Goal: Communication & Community: Share content

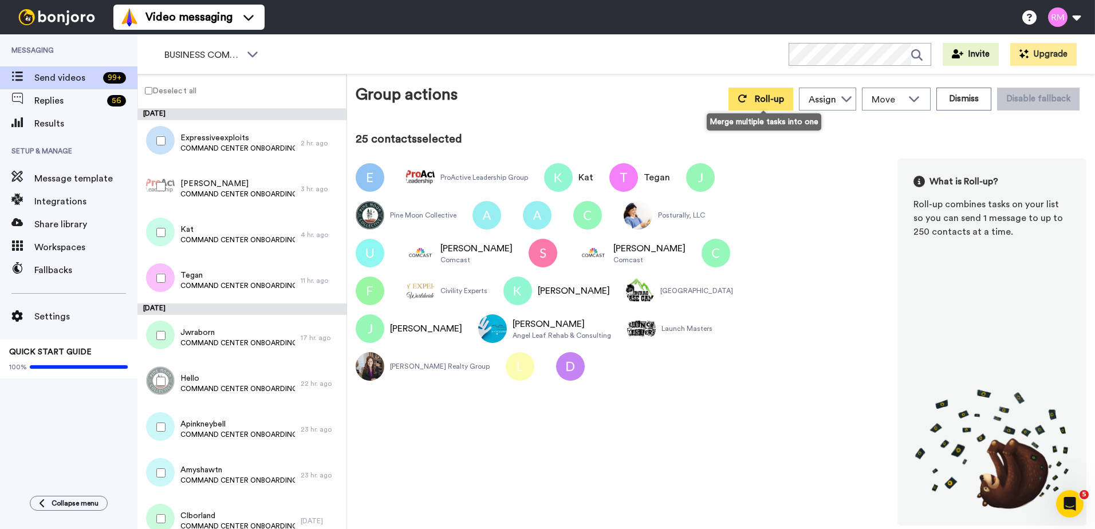
click at [766, 100] on span "Roll-up" at bounding box center [769, 99] width 29 height 9
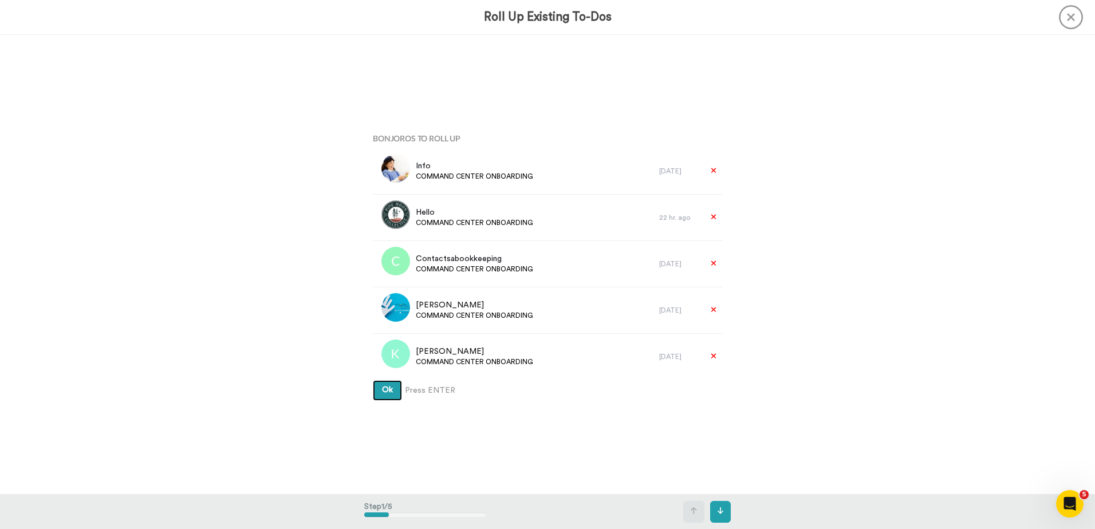
click at [377, 390] on button "Ok" at bounding box center [387, 390] width 29 height 21
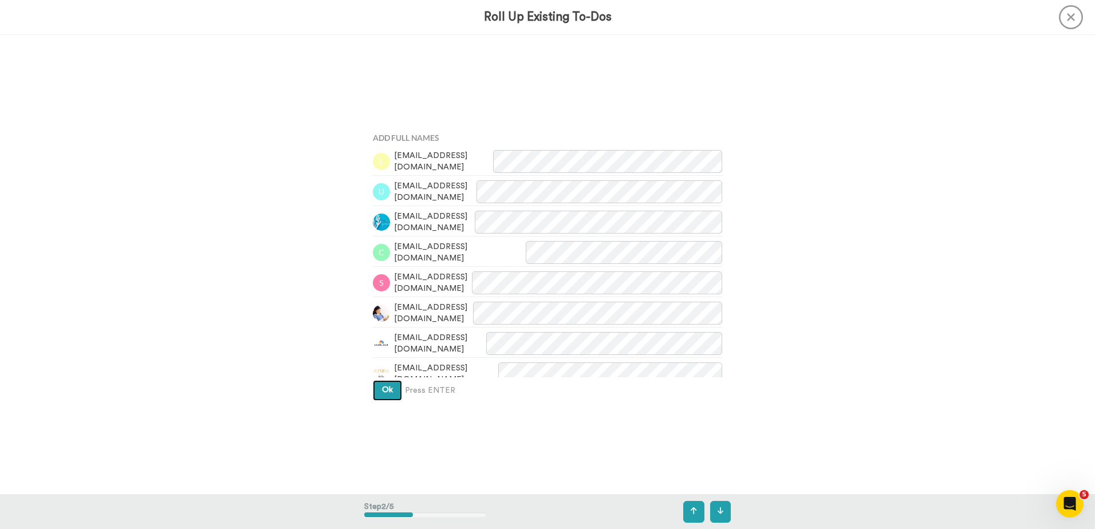
click at [382, 394] on button "Ok" at bounding box center [387, 390] width 29 height 21
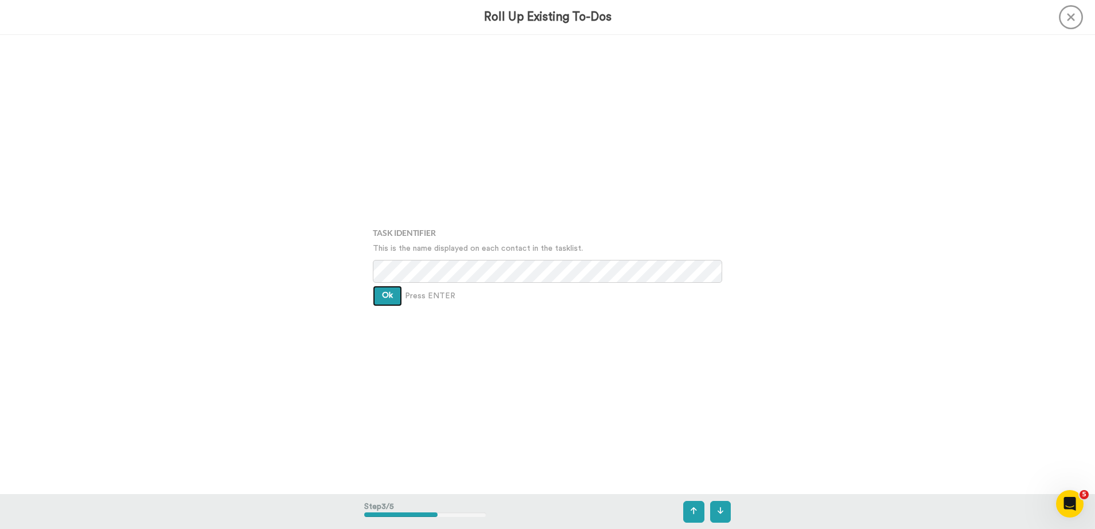
click at [379, 300] on button "Ok" at bounding box center [387, 296] width 29 height 21
click at [379, 292] on button "Ok" at bounding box center [387, 287] width 29 height 21
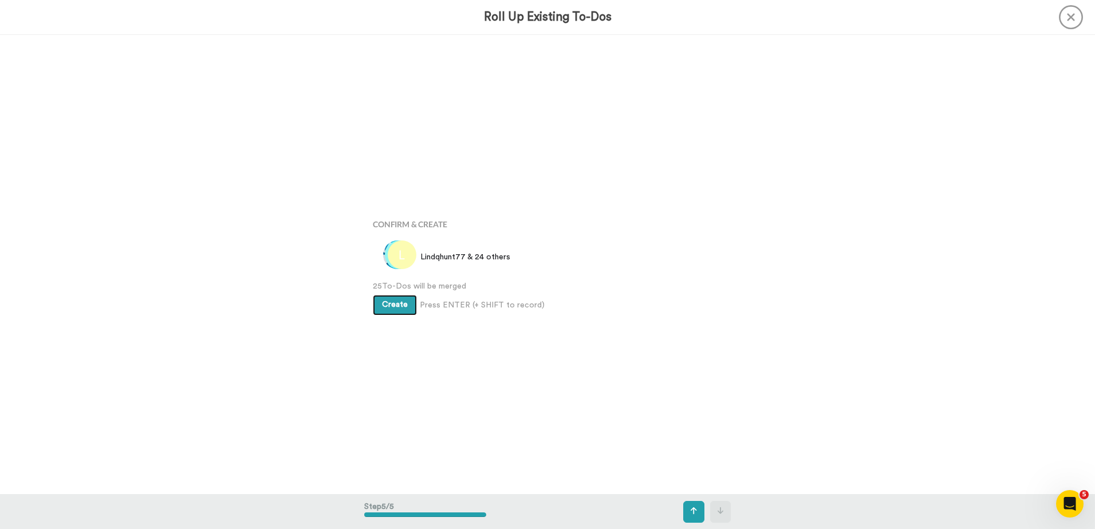
scroll to position [1838, 0]
click at [392, 306] on span "Create" at bounding box center [395, 304] width 26 height 8
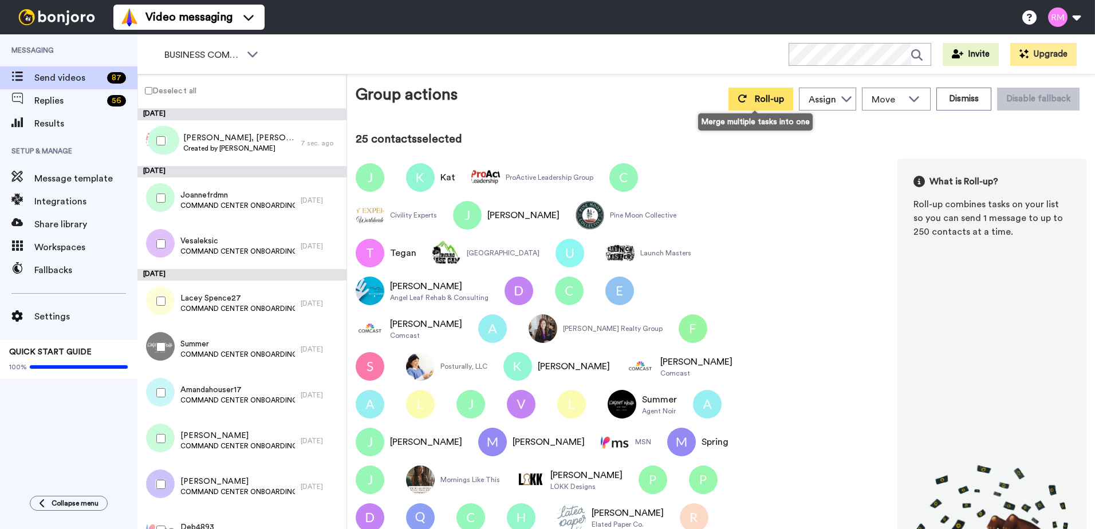
click at [755, 99] on span "Roll-up" at bounding box center [769, 99] width 29 height 9
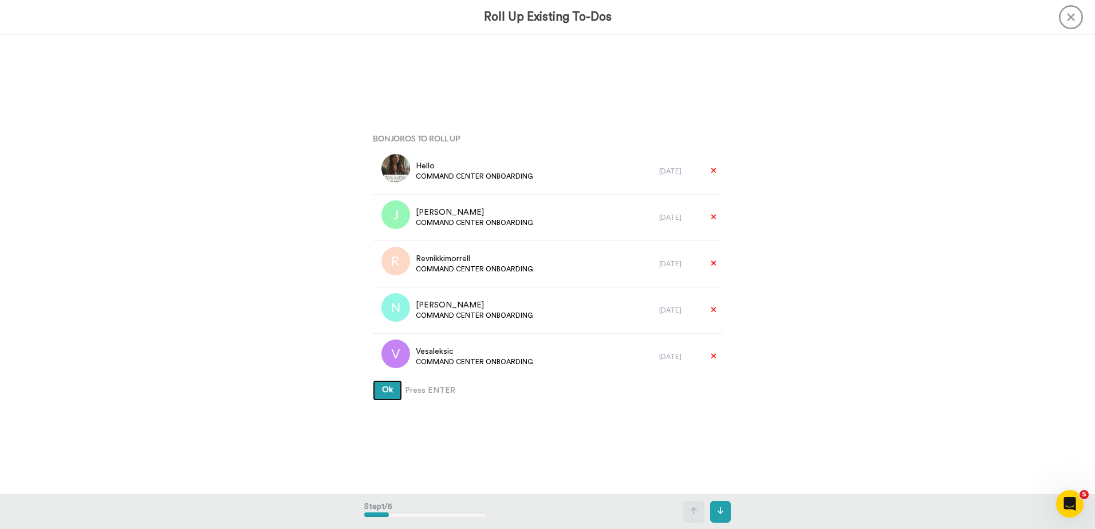
click at [382, 393] on span "Ok" at bounding box center [387, 390] width 11 height 8
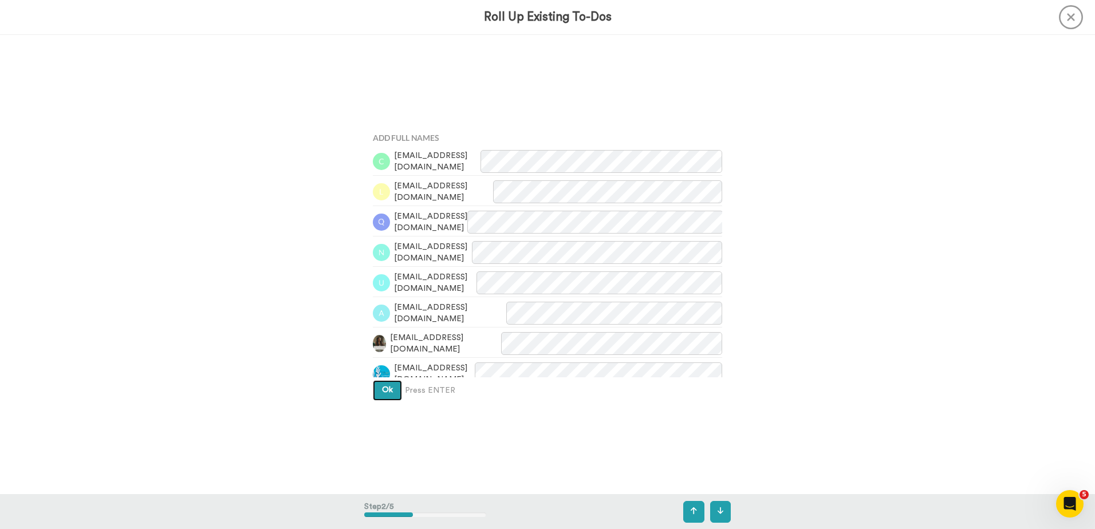
click at [382, 385] on button "Ok" at bounding box center [387, 390] width 29 height 21
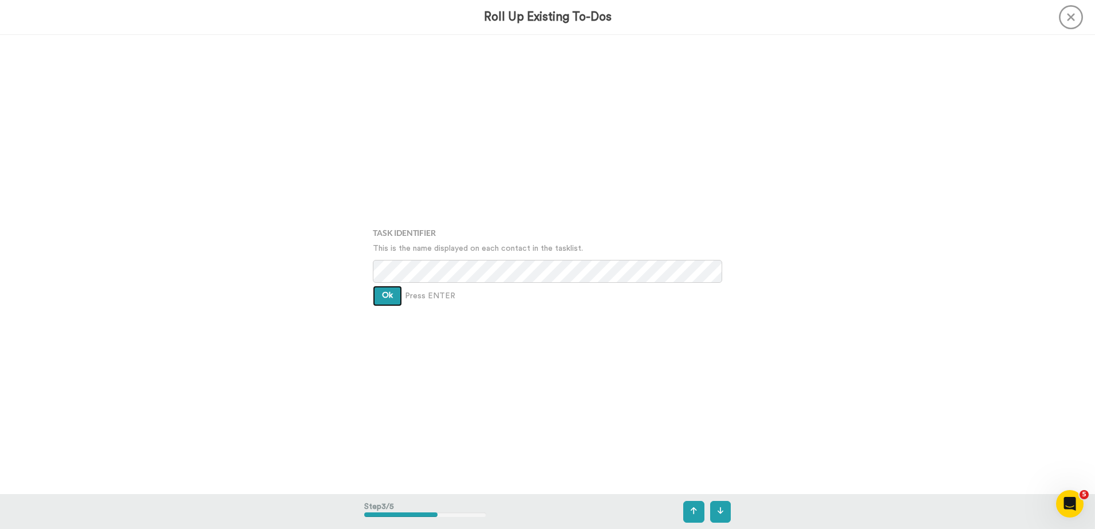
click at [386, 301] on button "Ok" at bounding box center [387, 296] width 29 height 21
click at [382, 288] on span "Ok" at bounding box center [387, 287] width 11 height 8
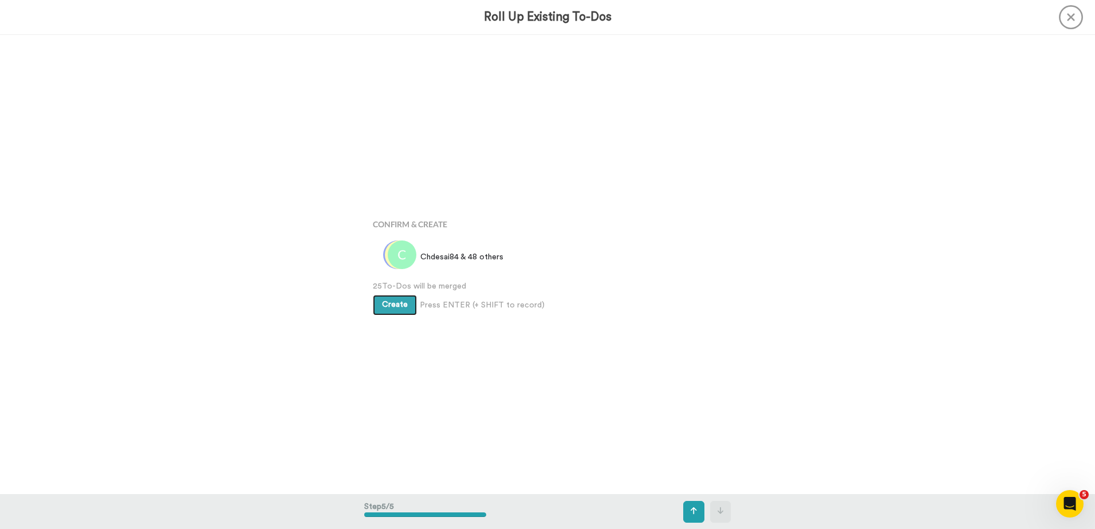
scroll to position [1838, 0]
click at [387, 303] on span "Create" at bounding box center [395, 304] width 26 height 8
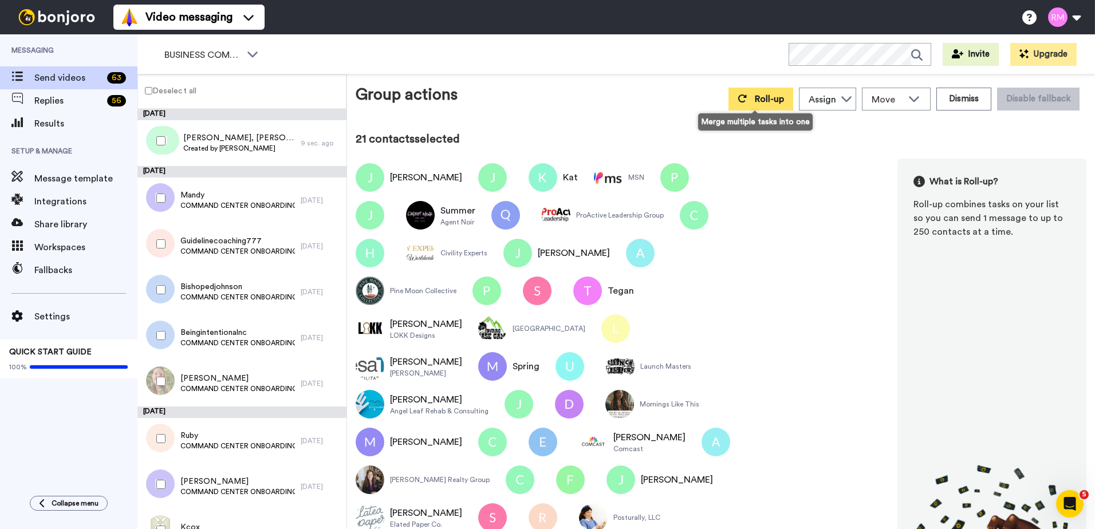
click at [758, 99] on span "Roll-up" at bounding box center [769, 99] width 29 height 9
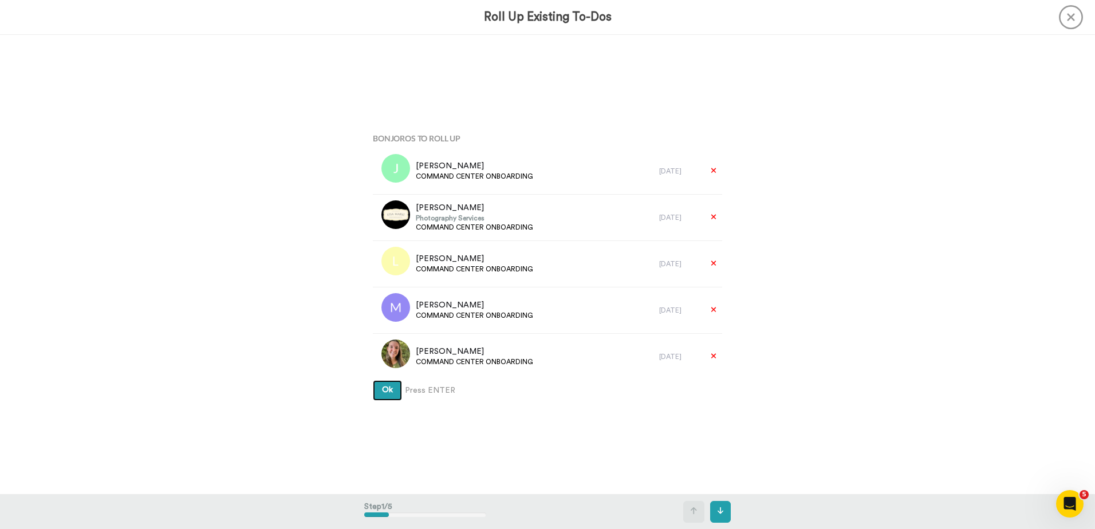
click at [382, 393] on span "Ok" at bounding box center [387, 390] width 11 height 8
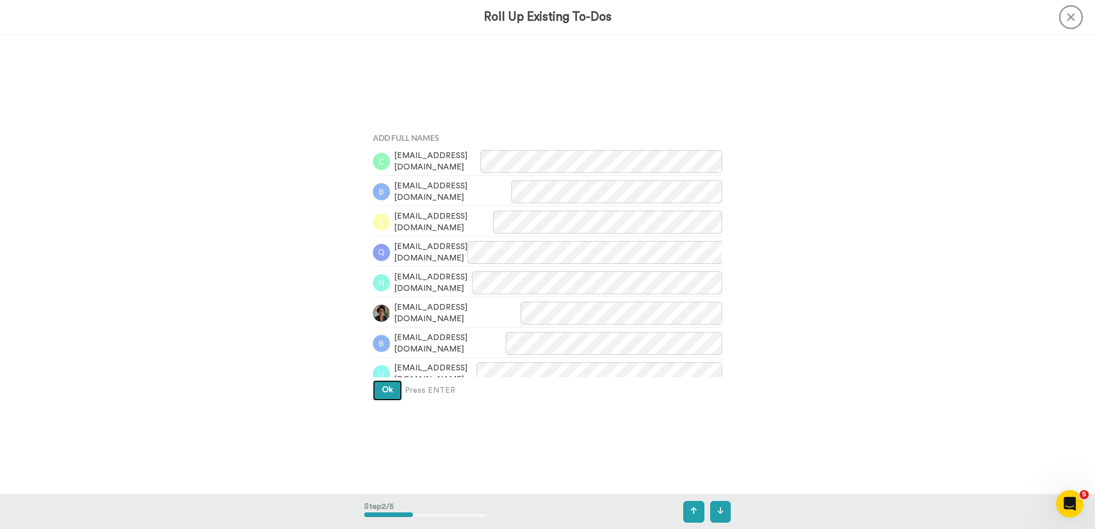
click at [388, 391] on span "Ok" at bounding box center [387, 390] width 11 height 8
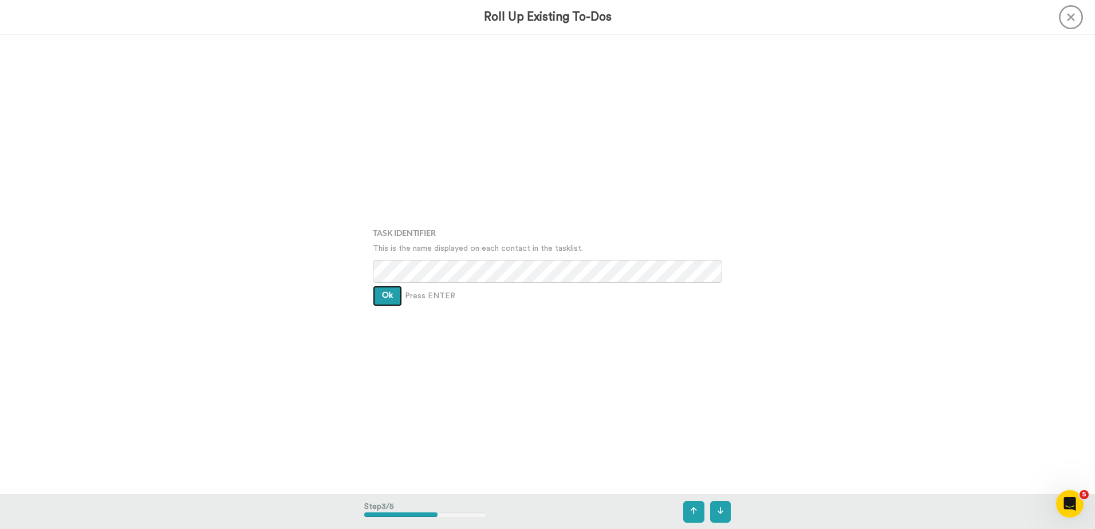
click at [383, 305] on button "Ok" at bounding box center [387, 296] width 29 height 21
click at [385, 290] on span "Ok" at bounding box center [387, 287] width 11 height 8
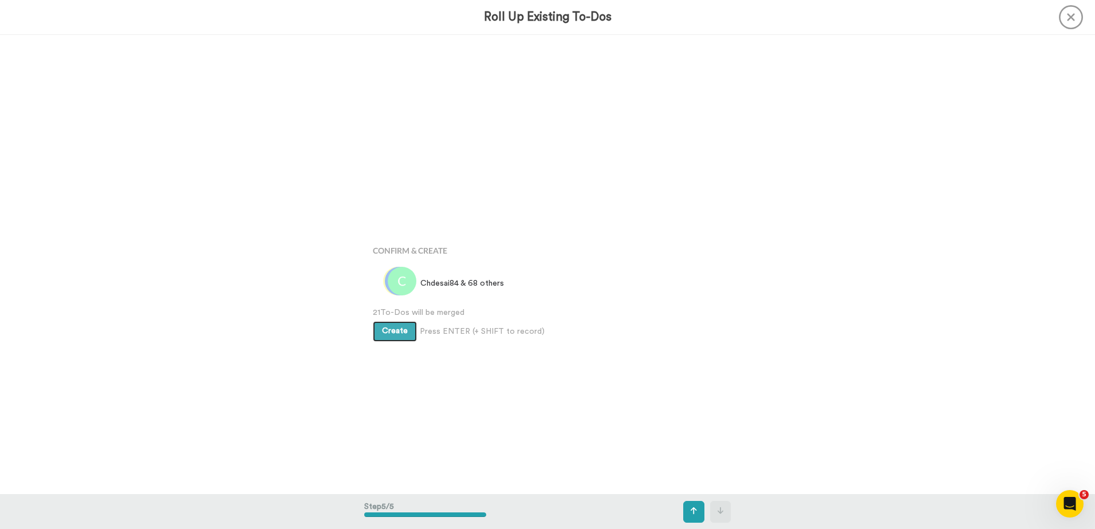
scroll to position [1838, 0]
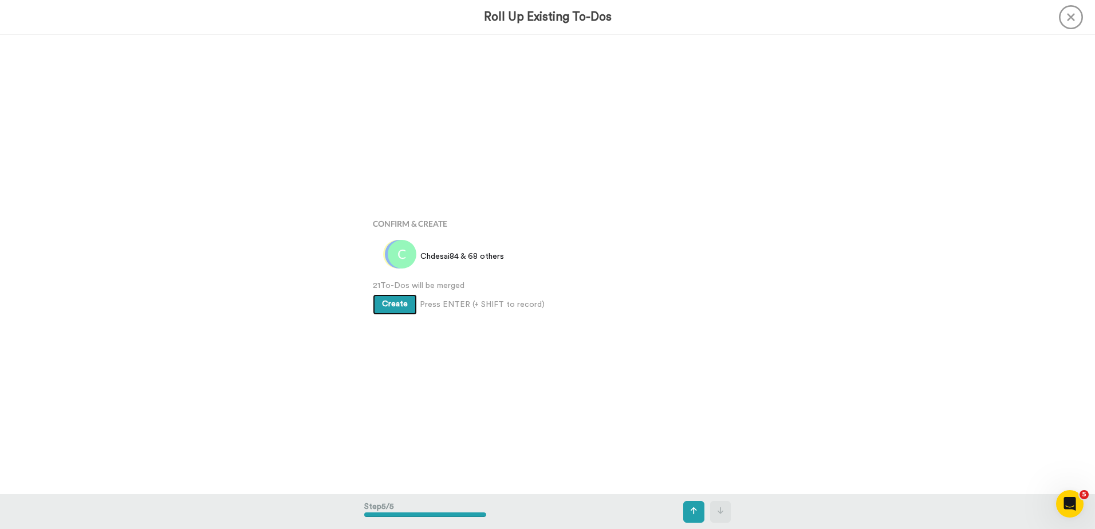
click at [387, 305] on span "Create" at bounding box center [395, 304] width 26 height 8
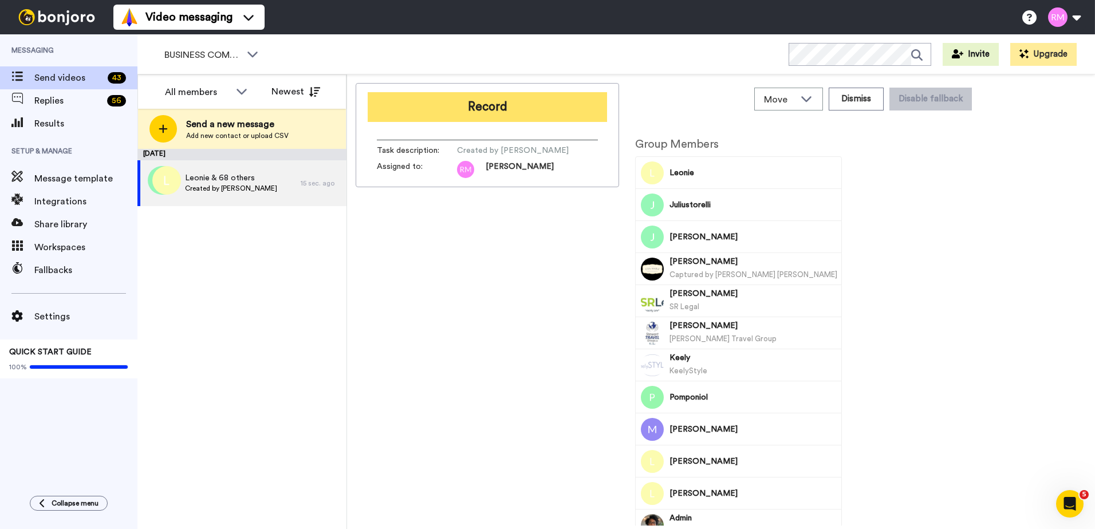
click at [488, 109] on button "Record" at bounding box center [487, 107] width 239 height 30
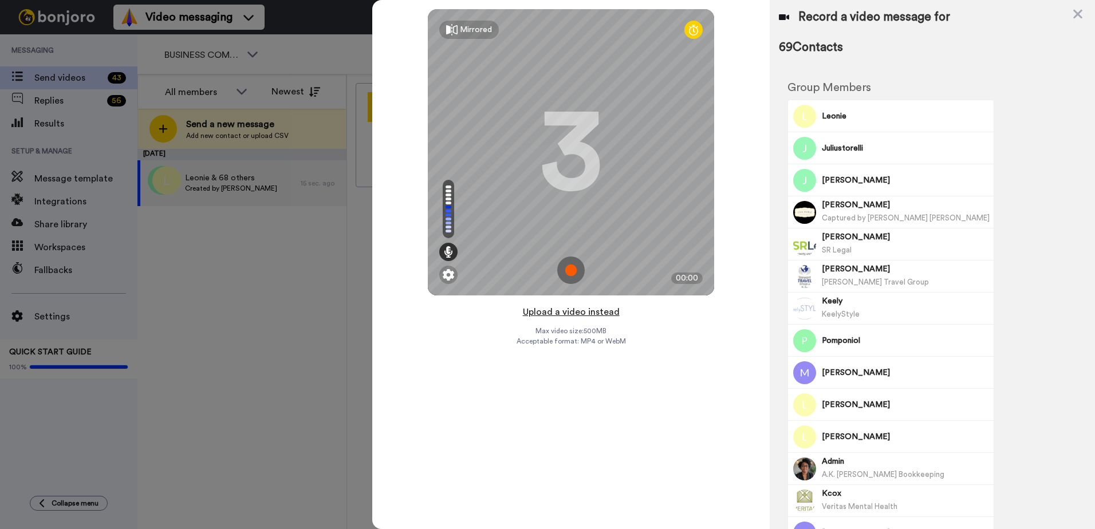
click at [570, 314] on button "Upload a video instead" at bounding box center [571, 312] width 104 height 15
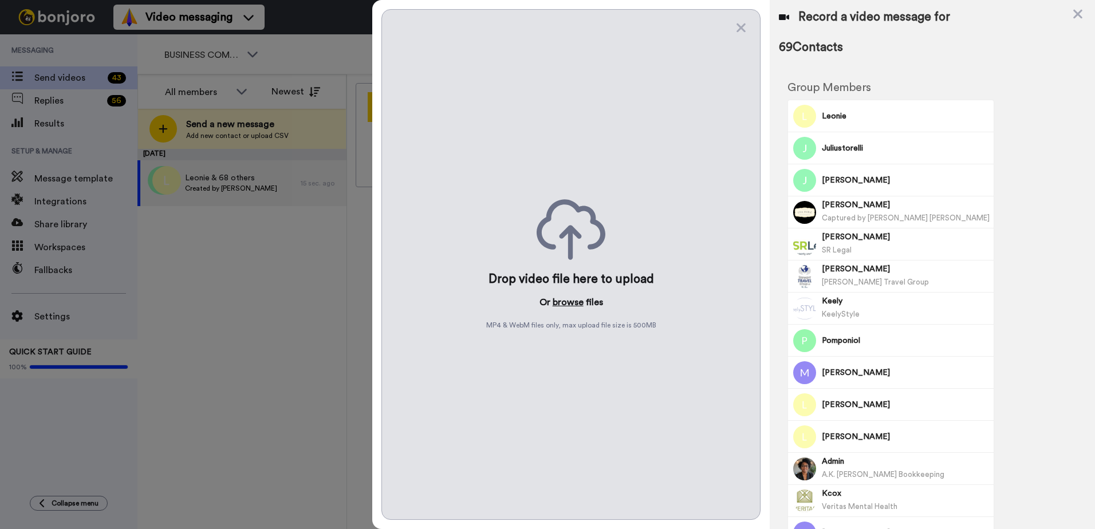
click at [568, 299] on button "browse" at bounding box center [568, 303] width 31 height 14
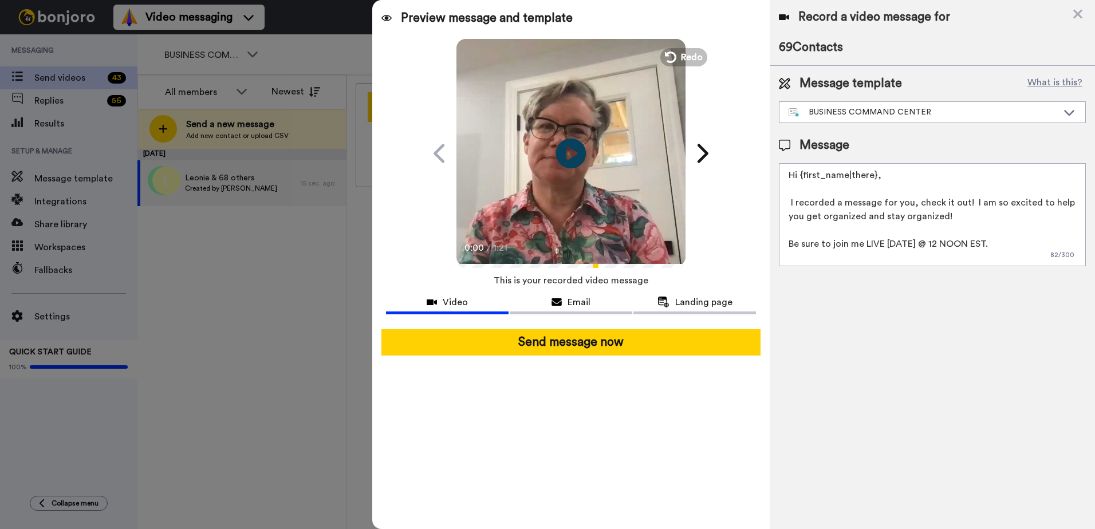
click at [571, 153] on icon "Play/Pause" at bounding box center [571, 153] width 30 height 54
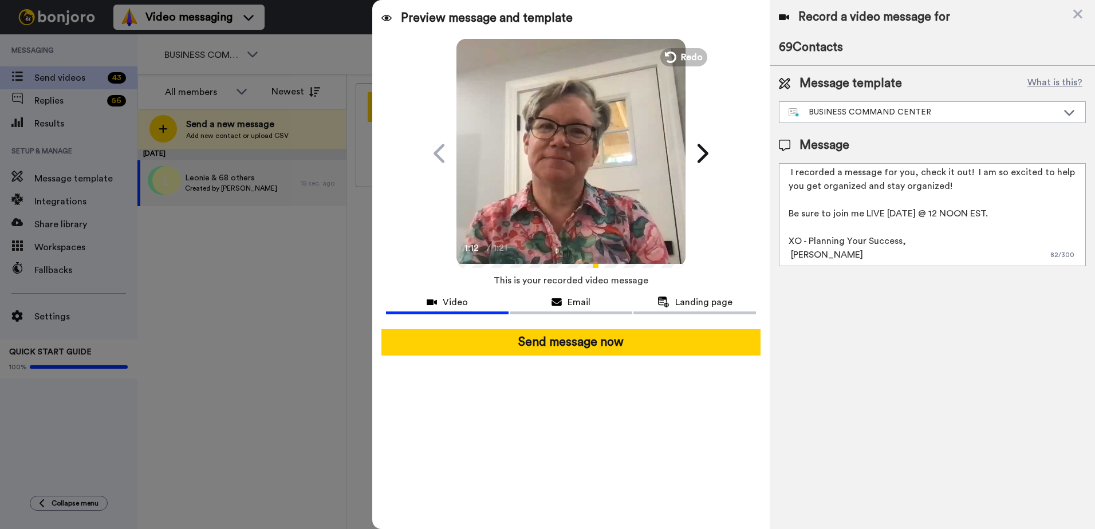
scroll to position [31, 0]
click at [791, 251] on textarea "Hi {first_name|there}, I recorded a message for you, check it out! I am so exci…" at bounding box center [932, 214] width 307 height 103
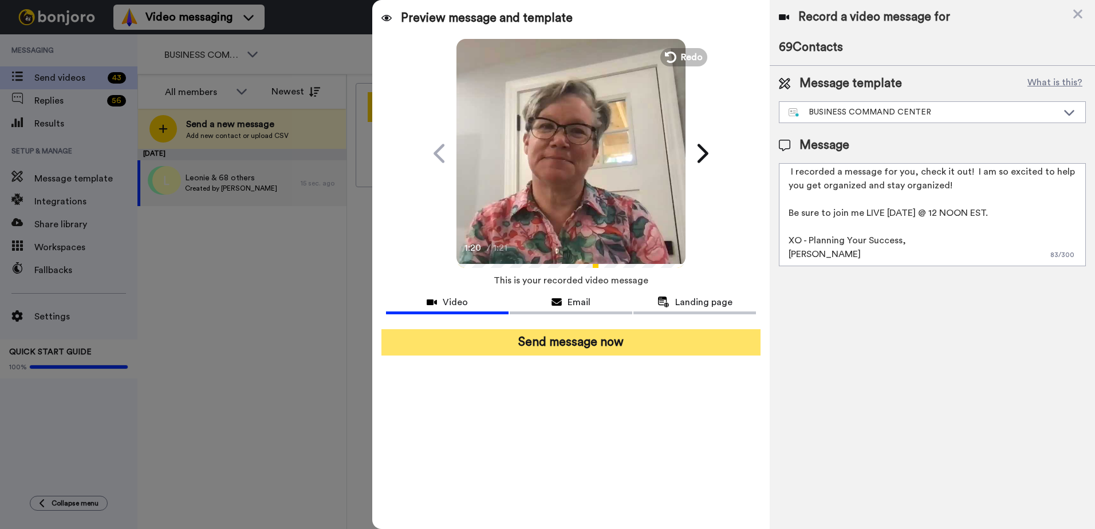
type textarea "Hi {first_name|there}, I recorded a message for you, check it out! I am so exci…"
click at [631, 348] on button "Send message now" at bounding box center [570, 342] width 379 height 26
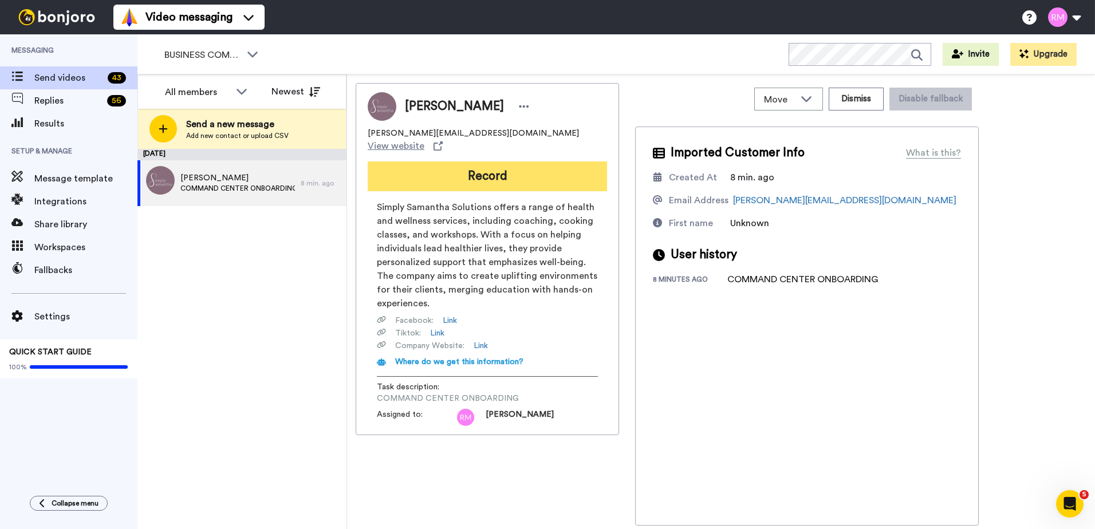
click at [505, 167] on button "Record" at bounding box center [487, 177] width 239 height 30
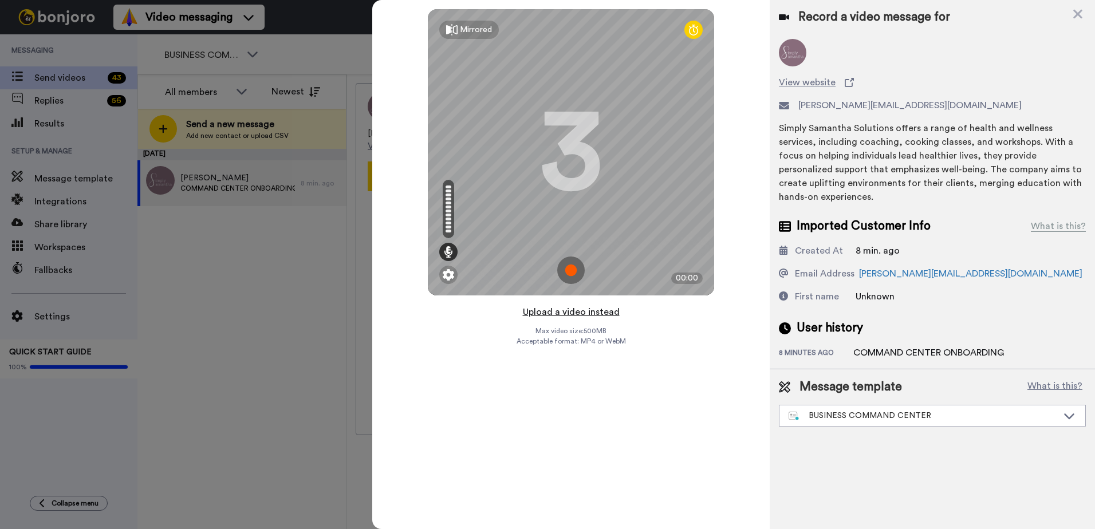
click at [576, 315] on button "Upload a video instead" at bounding box center [571, 312] width 104 height 15
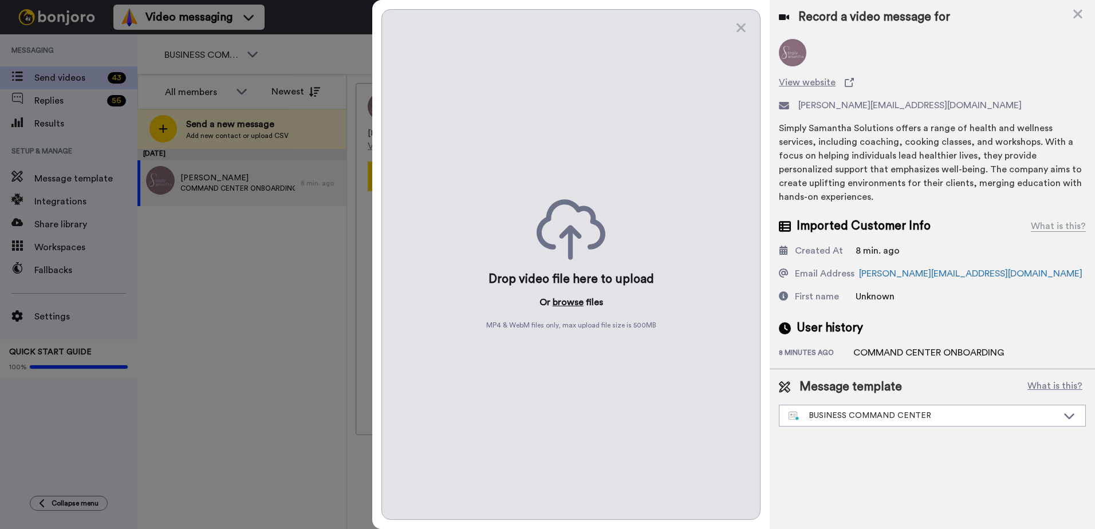
click at [565, 298] on button "browse" at bounding box center [568, 303] width 31 height 14
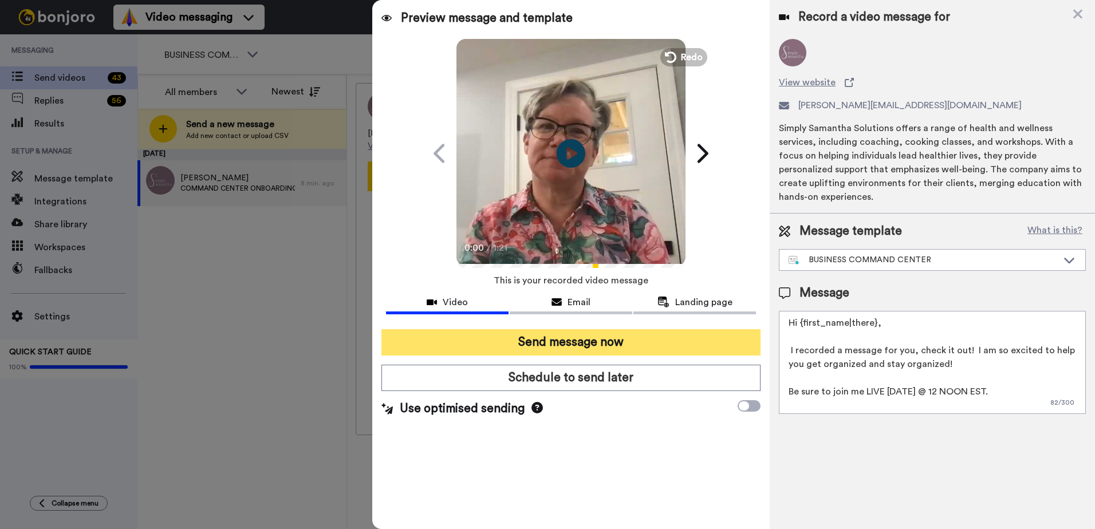
drag, startPoint x: 557, startPoint y: 339, endPoint x: 563, endPoint y: 335, distance: 7.0
click at [560, 337] on button "Send message now" at bounding box center [570, 342] width 379 height 26
